Goal: Task Accomplishment & Management: Complete application form

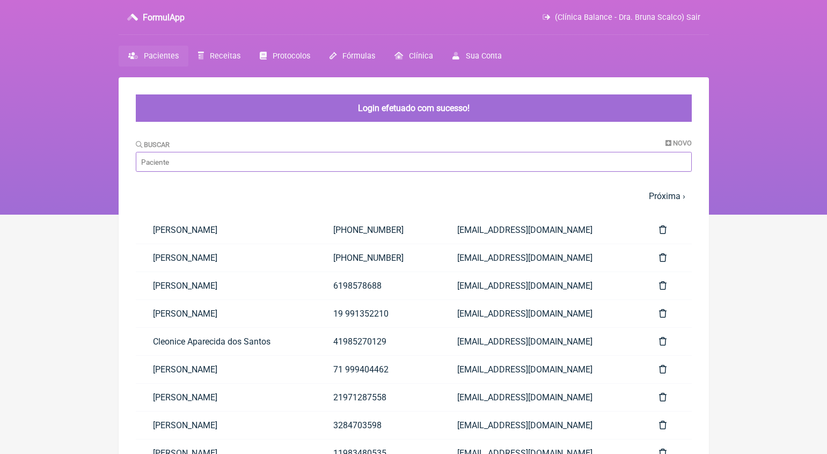
click at [260, 162] on input "Buscar" at bounding box center [414, 162] width 556 height 20
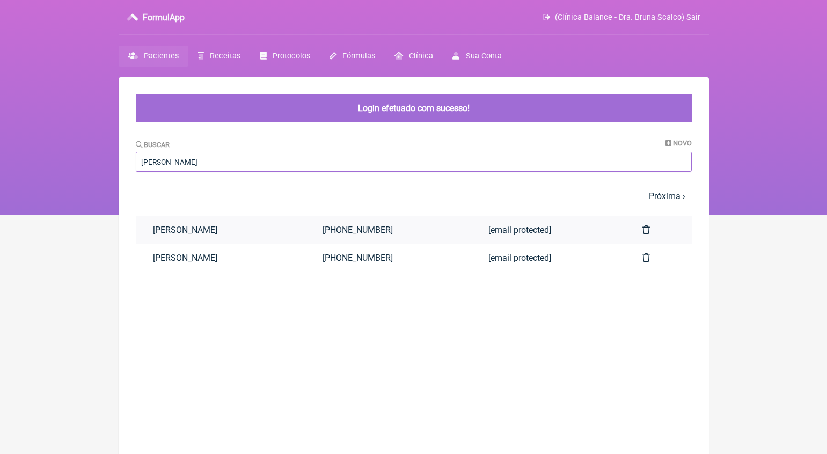
type input "marta va"
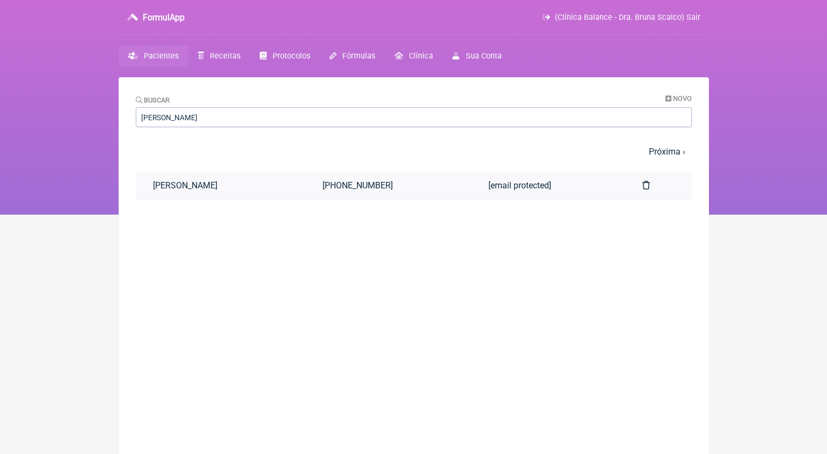
click at [222, 185] on link "[PERSON_NAME]" at bounding box center [221, 185] width 170 height 27
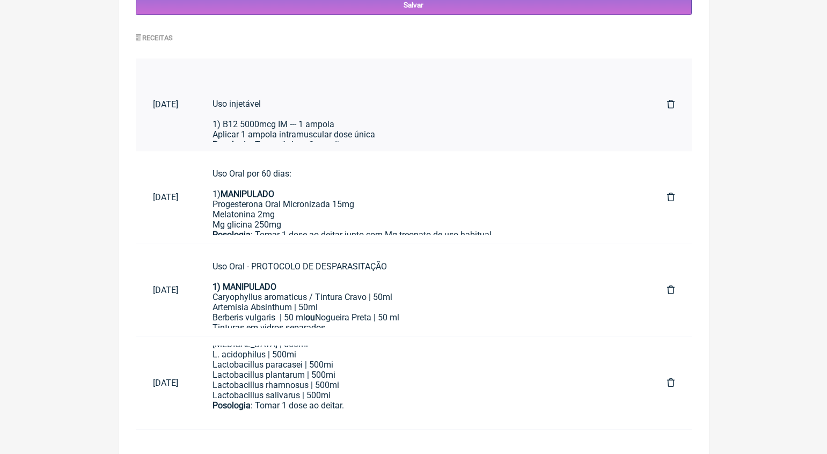
scroll to position [425, 0]
click at [392, 98] on div "Uso injetável 1) B12 5000mcg IM --- 1 ampola Aplicar 1 ampola intramuscular dos…" at bounding box center [422, 94] width 420 height 92
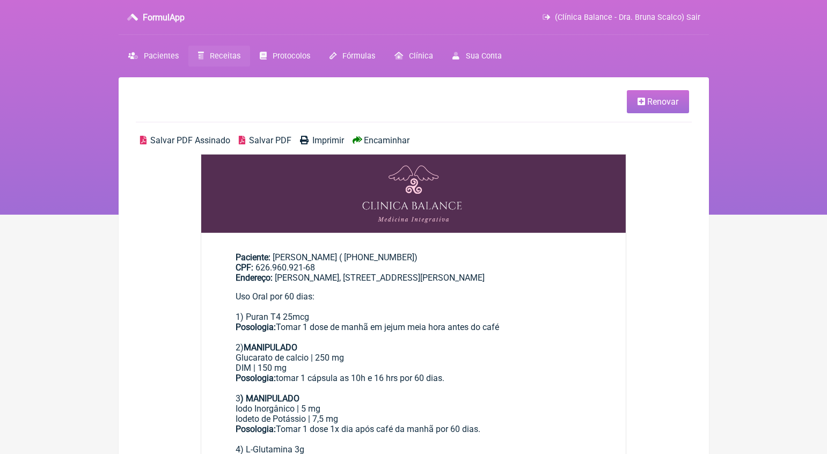
click at [673, 91] on link "Renovar" at bounding box center [658, 101] width 62 height 23
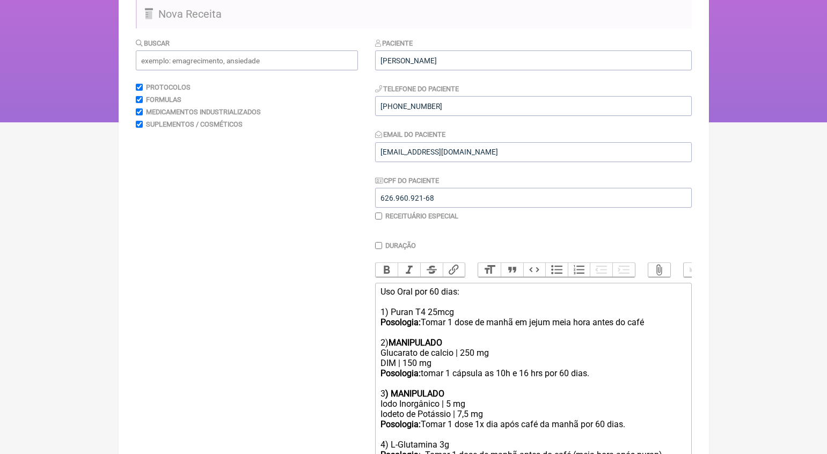
scroll to position [159, 0]
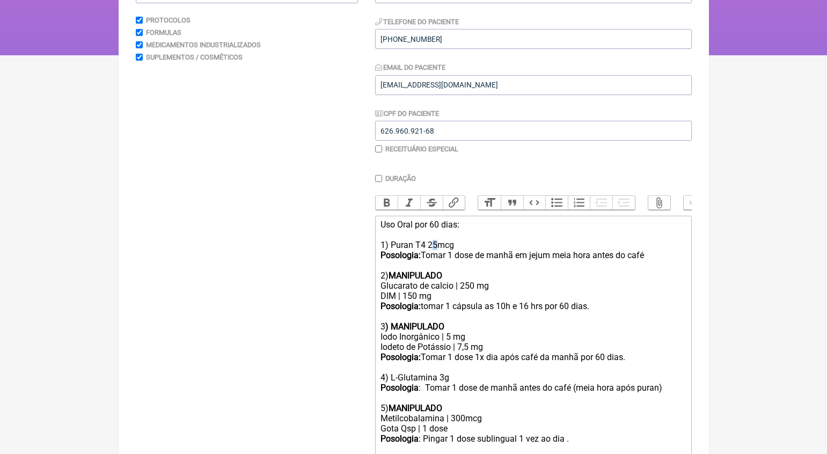
click at [435, 244] on div "Uso Oral por 60 dias: 1) Puran T4 25mcg Posologia: Tomar 1 dose de manhã em jej…" at bounding box center [532, 249] width 305 height 61
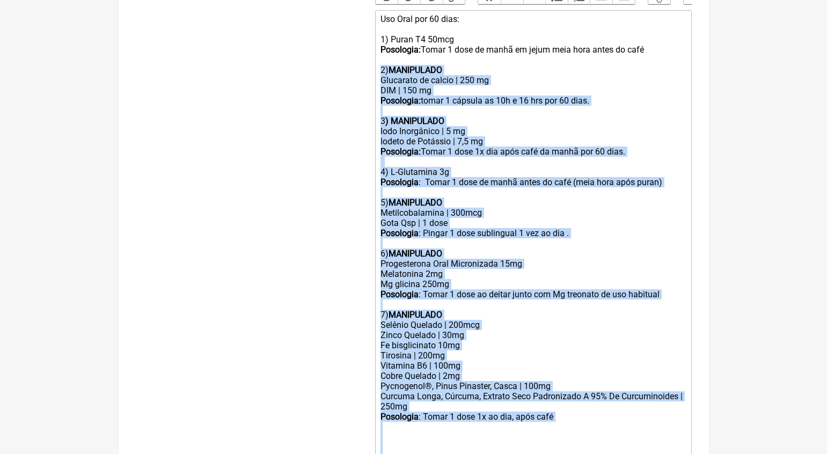
scroll to position [496, 0]
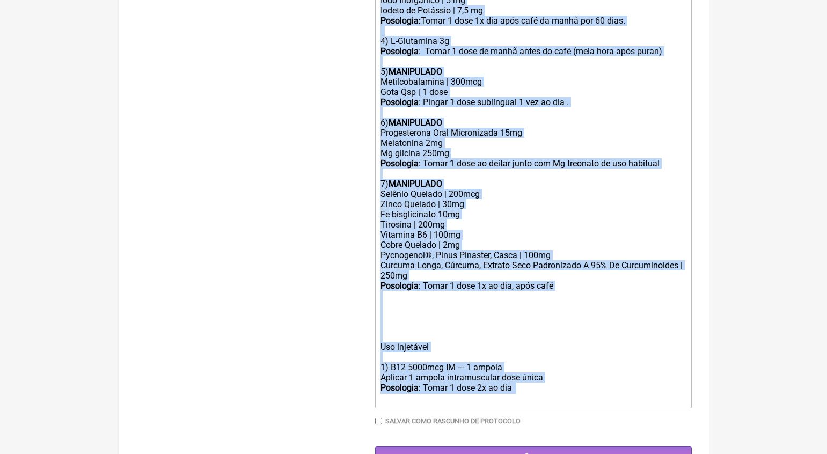
drag, startPoint x: 381, startPoint y: 273, endPoint x: 538, endPoint y: 369, distance: 184.2
click at [538, 369] on trix-editor "Uso Oral por 60 dias: 1) Puran T4 50mcg Posologia: Tomar 1 dose de manhã em jej…" at bounding box center [533, 143] width 317 height 529
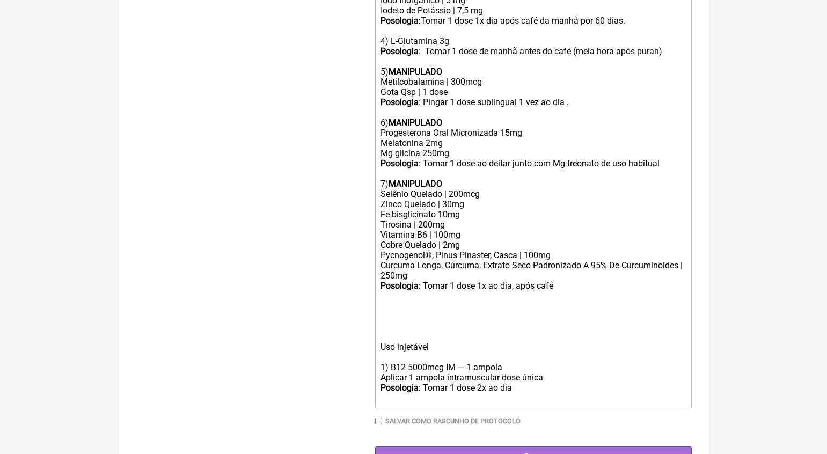
scroll to position [124, 0]
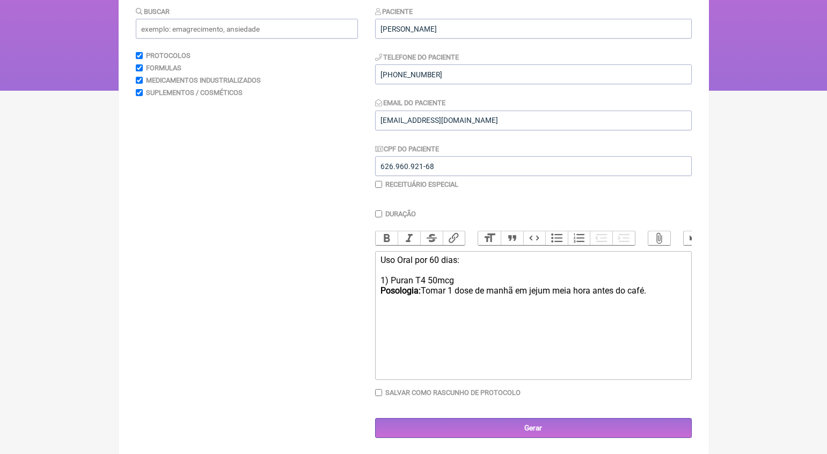
click at [437, 258] on div "Uso Oral por 60 dias: 1) Puran T4 50mcg Posologia: Tomar 1 dose de manhã em jej…" at bounding box center [532, 275] width 305 height 41
click at [413, 339] on trix-editor "Uso Oral por 30 dias: 1) Puran T4 50mcg Posologia: Tomar 1 dose de manhã em jej…" at bounding box center [533, 315] width 317 height 129
type trix-editor "<div>Uso Oral por 30 dias:<br><br>1) Puran T4 50mcg<br><strong>Posologia:&nbsp;…"
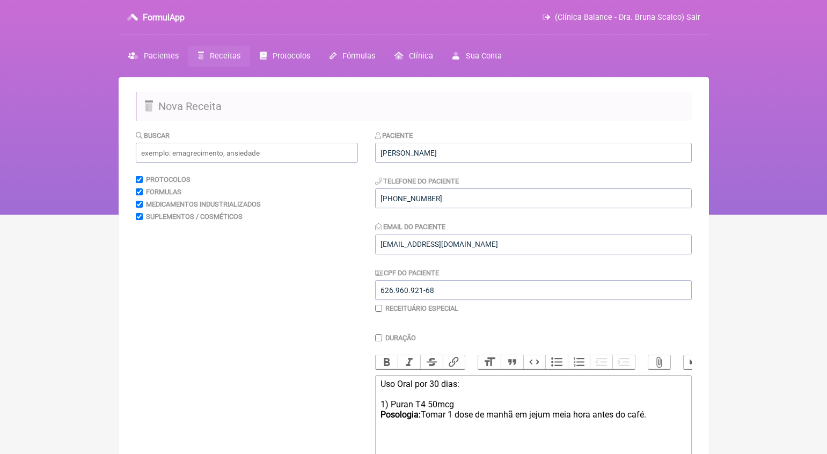
scroll to position [0, 0]
click at [222, 152] on input "text" at bounding box center [247, 153] width 222 height 20
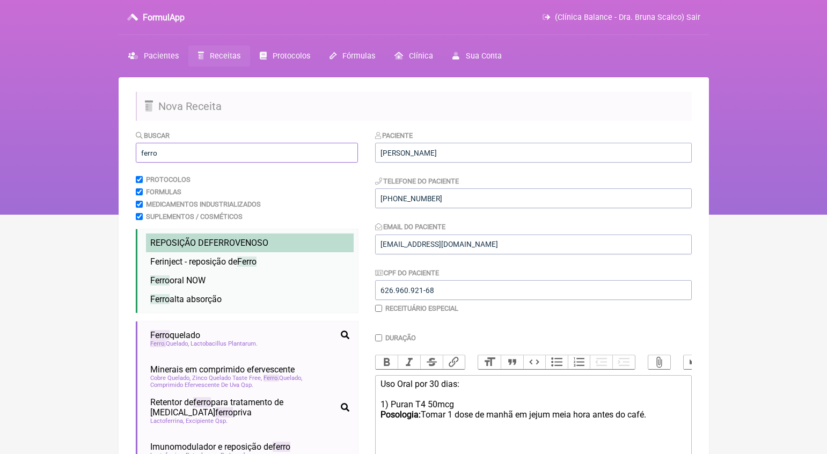
type input "ferro"
click at [268, 244] on span "REPOSIÇÃO DE FERRO VENOSO" at bounding box center [209, 243] width 118 height 10
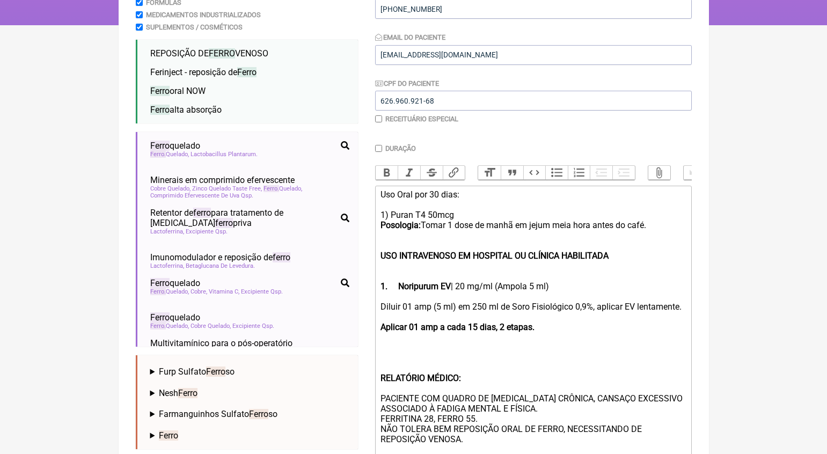
scroll to position [229, 0]
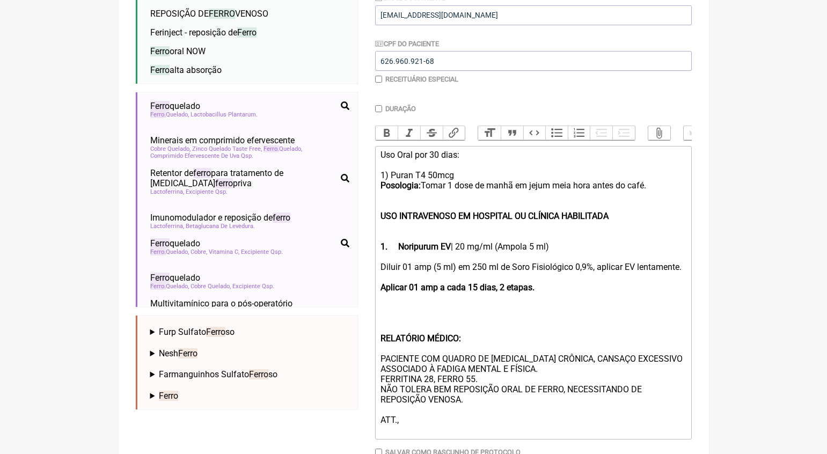
click at [414, 199] on div "Uso Oral por 30 dias: 1) Puran T4 50mcg Posologia: Tomar 1 dose de manhã em jej…" at bounding box center [532, 180] width 305 height 61
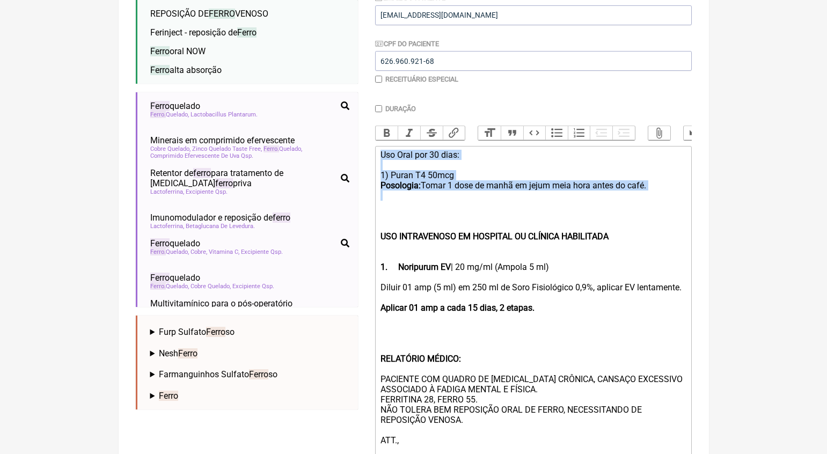
drag, startPoint x: 415, startPoint y: 204, endPoint x: 357, endPoint y: 145, distance: 82.0
click at [357, 145] on form "Buscar ferro Protocolos Formulas Medicamentos Industrializados Suplementos / Co…" at bounding box center [414, 209] width 556 height 617
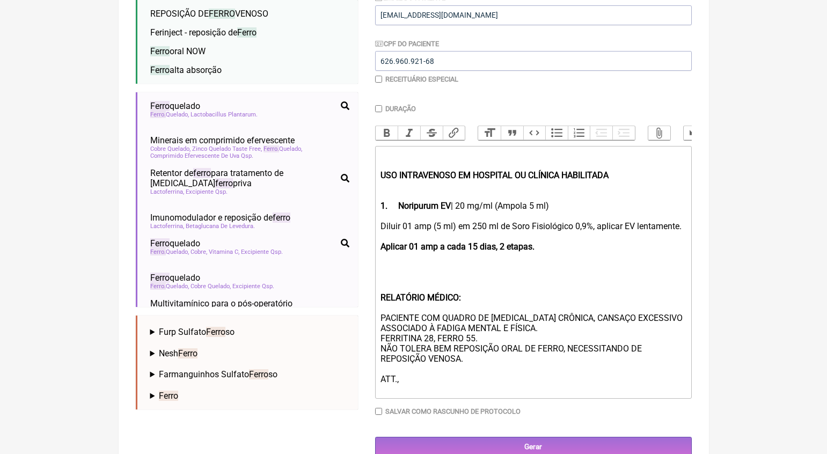
scroll to position [225, 0]
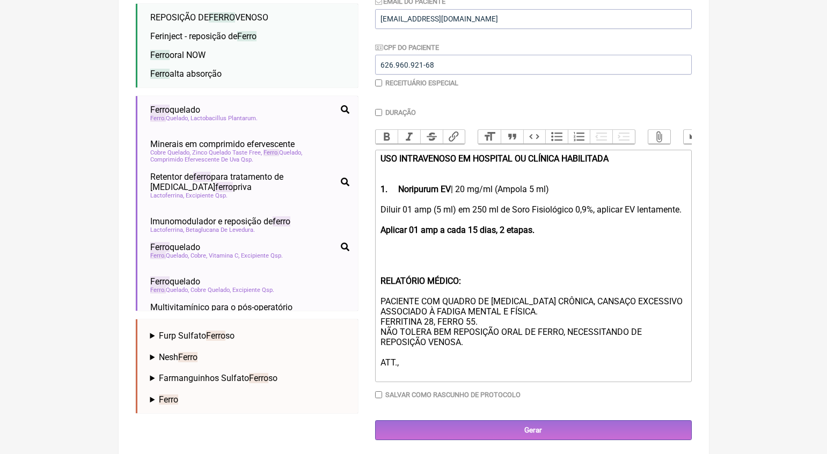
click at [421, 197] on div at bounding box center [532, 199] width 305 height 10
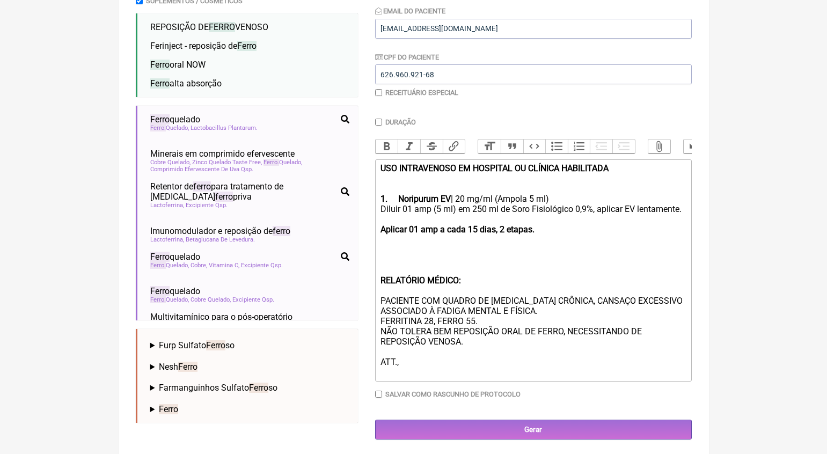
click at [416, 229] on div "Diluir 01 amp (5 ml) em 250 ml de Soro Fisiológico 0,9%, aplicar EV lentamente.…" at bounding box center [532, 290] width 305 height 173
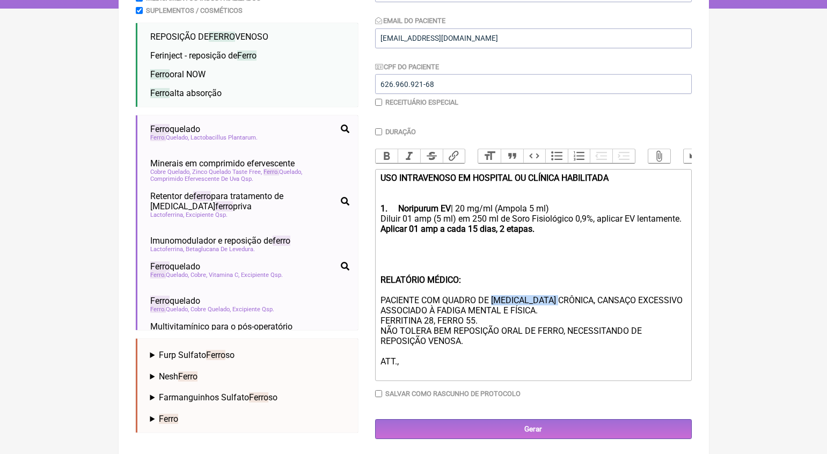
drag, startPoint x: 571, startPoint y: 303, endPoint x: 498, endPoint y: 303, distance: 73.5
click at [498, 303] on div "Diluir 01 amp (5 ml) em 250 ml de Soro Fisiológico 0,9%, aplicar EV lentamente.…" at bounding box center [532, 295] width 305 height 163
click at [577, 303] on div "Diluir 01 amp (5 ml) em 250 ml de Soro Fisiológico 0,9%, aplicar EV lentamente.…" at bounding box center [532, 295] width 305 height 163
click at [434, 322] on div "Diluir 01 amp (5 ml) em 250 ml de Soro Fisiológico 0,9%, aplicar EV lentamente.…" at bounding box center [532, 295] width 305 height 163
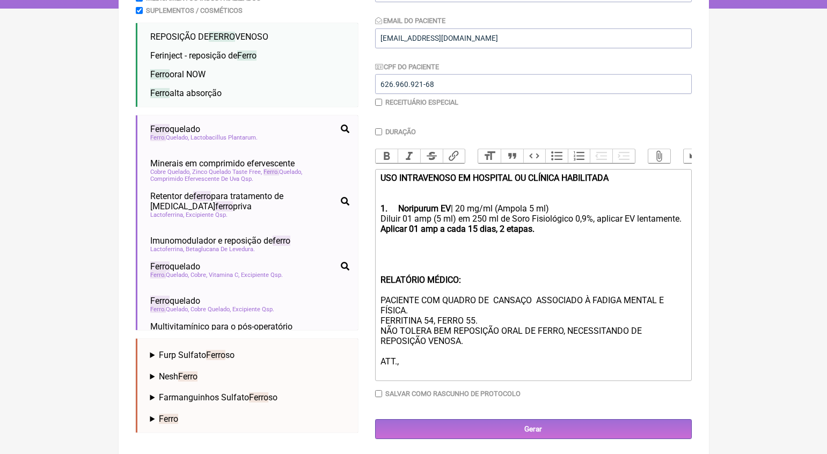
click at [498, 325] on div "Diluir 01 amp (5 ml) em 250 ml de Soro Fisiológico 0,9%, aplicar EV lentamente.…" at bounding box center [532, 295] width 305 height 163
type trix-editor "<div><strong>USO INTRAVENOSO EM HOSPITAL OU CLÍNICA HABILITADA <br><br><br>1.</…"
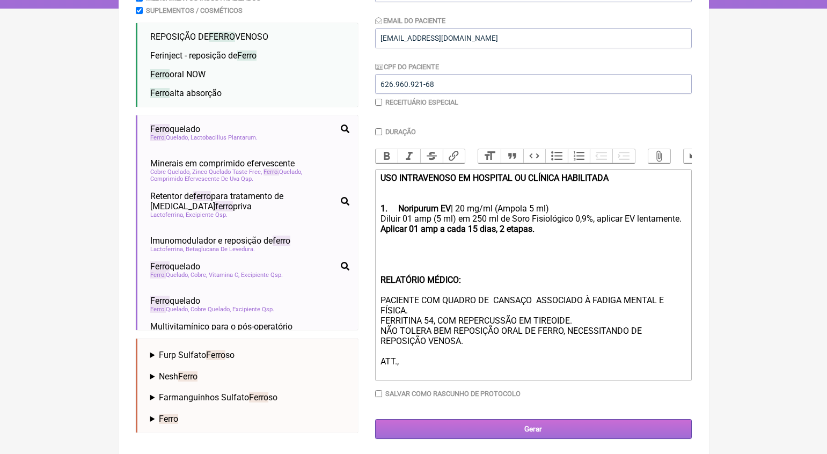
click at [544, 426] on input "Gerar" at bounding box center [533, 429] width 317 height 20
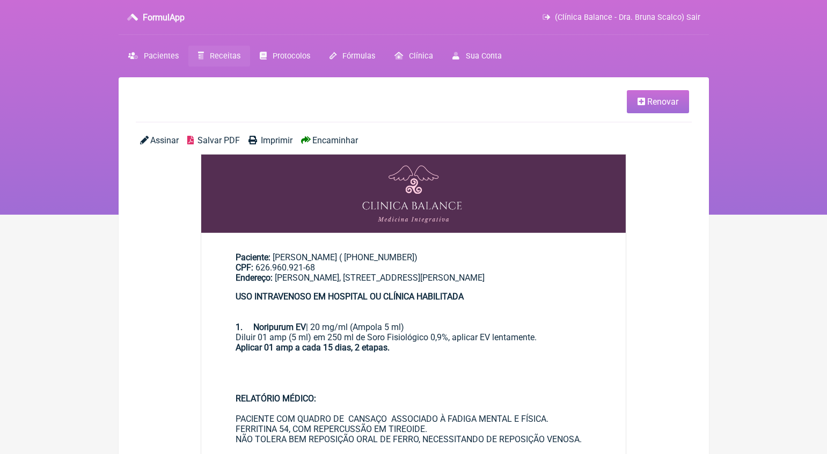
click at [344, 140] on span "Encaminhar" at bounding box center [335, 140] width 46 height 10
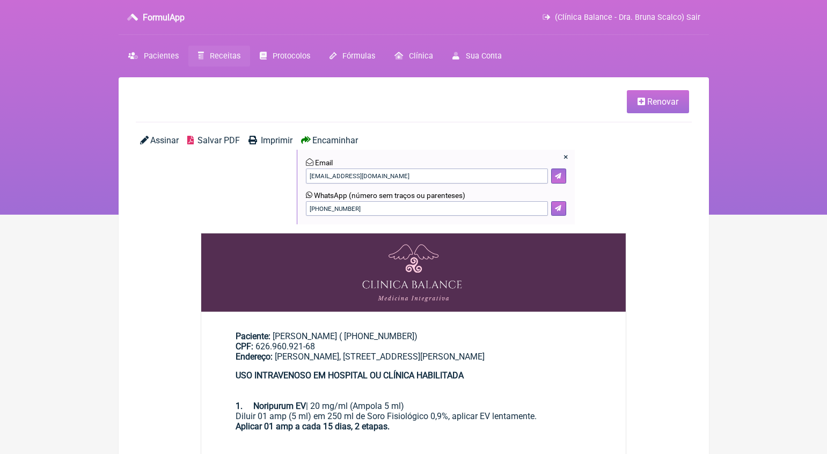
click at [560, 211] on button at bounding box center [558, 208] width 15 height 15
click at [655, 106] on link "Renovar" at bounding box center [658, 101] width 62 height 23
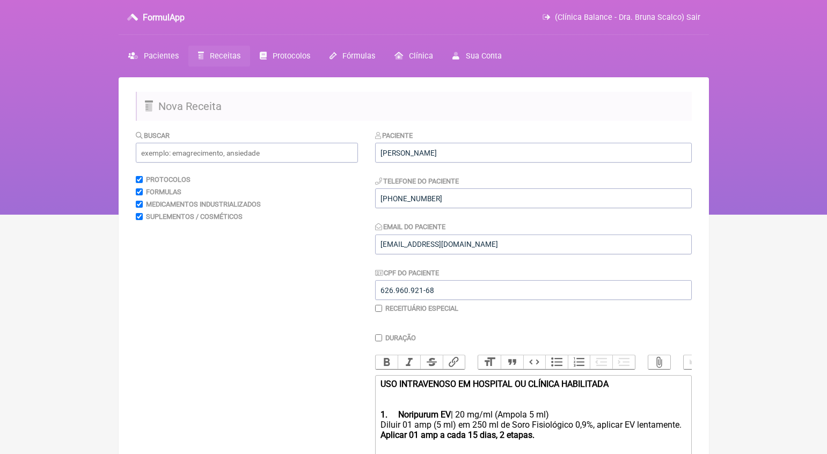
click at [472, 413] on div "USO INTRAVENOSO EM HOSPITAL OU CLÍNICA HABILITADA 1. Noripurum EV | 20 mg/ml (A…" at bounding box center [532, 399] width 305 height 41
type trix-editor "<div><strong>USO INTRAVENOSO EM HOSPITAL OU CLÍNICA HABILITADA <br><br><br>1.</…"
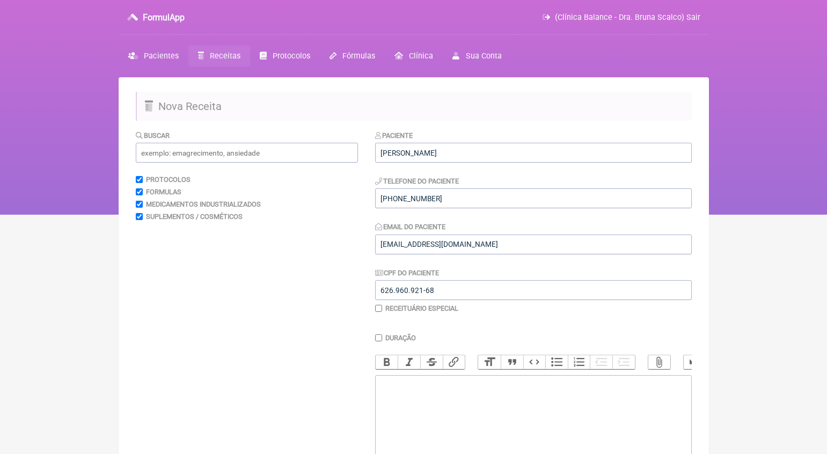
paste trix-editor "<div>Uso Oral por 30 dias:<br><br>1) Puran T4 50mcg<br><strong>Posologia:&nbsp;…"
type trix-editor "<div>Uso Oral por 30 dias:<br><br>1) Puran T4 50mcg<br><strong>Posologia:&nbsp;…"
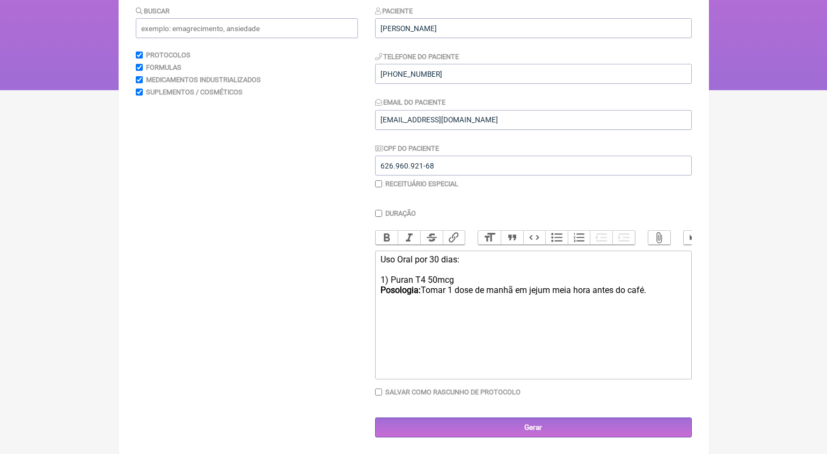
scroll to position [124, 0]
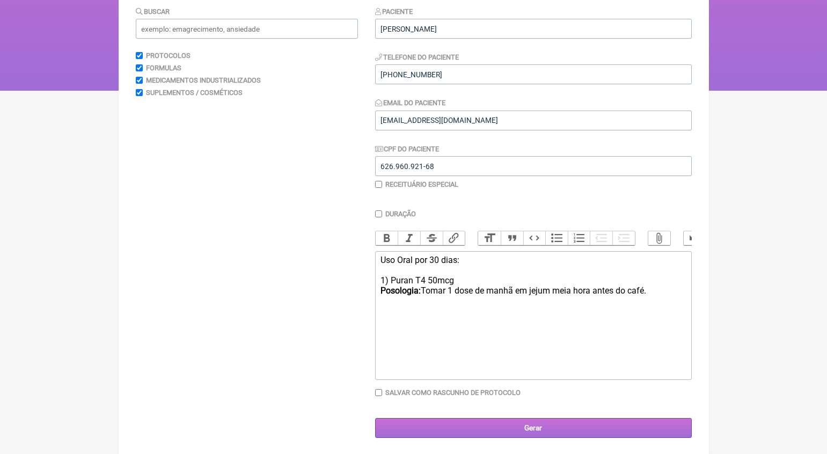
click at [596, 429] on input "Gerar" at bounding box center [533, 428] width 317 height 20
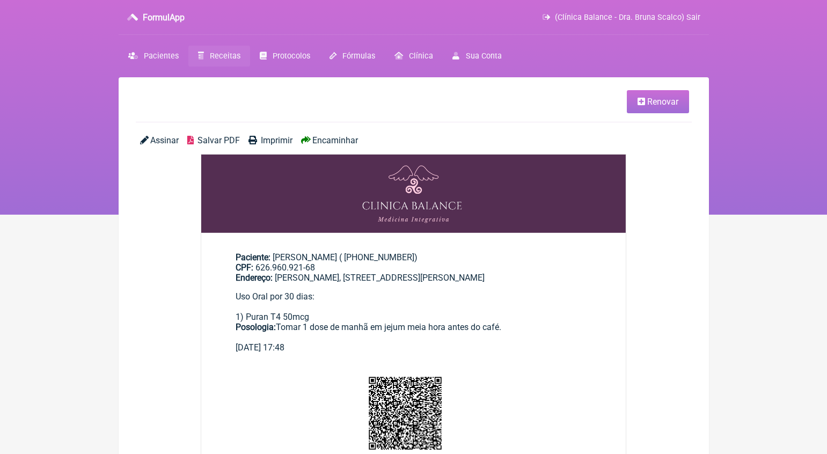
click at [347, 139] on span "Encaminhar" at bounding box center [335, 140] width 46 height 10
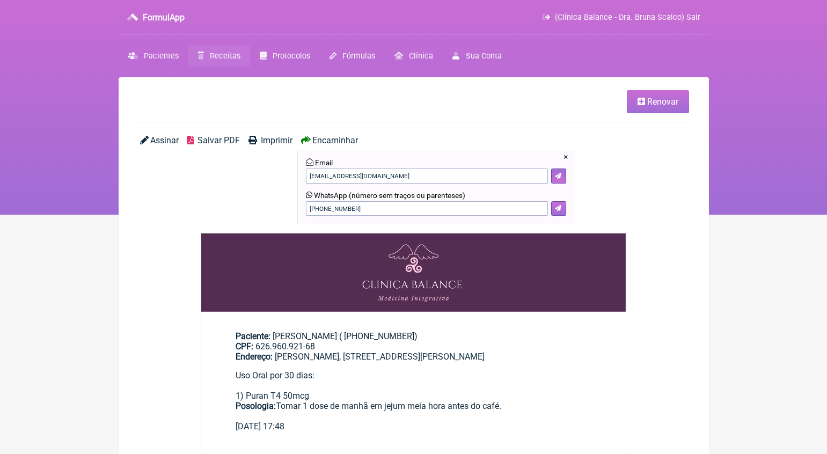
click at [556, 207] on icon at bounding box center [558, 208] width 6 height 6
click at [160, 52] on span "Pacientes" at bounding box center [161, 56] width 35 height 9
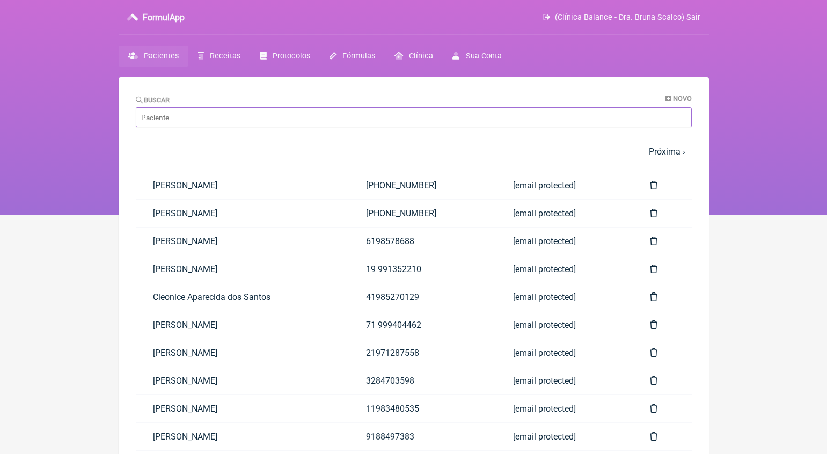
click at [263, 113] on input "Buscar" at bounding box center [414, 117] width 556 height 20
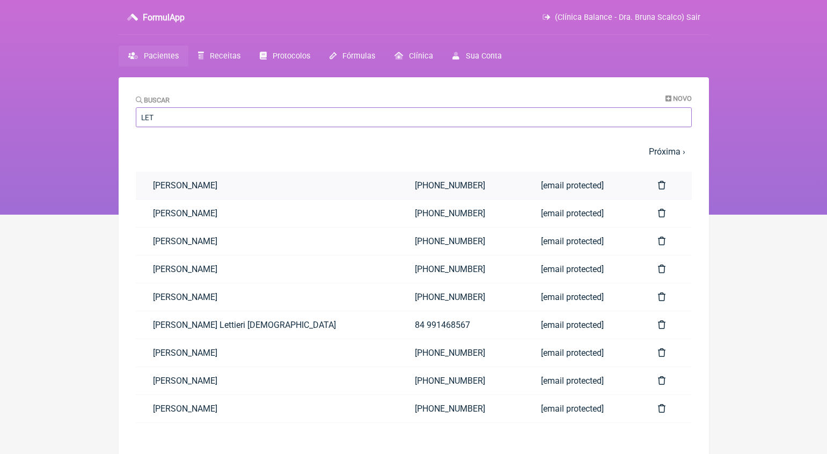
type input "LET"
click at [252, 179] on link "Letícia Mariana Machado Souza" at bounding box center [267, 185] width 262 height 27
